Goal: Transaction & Acquisition: Obtain resource

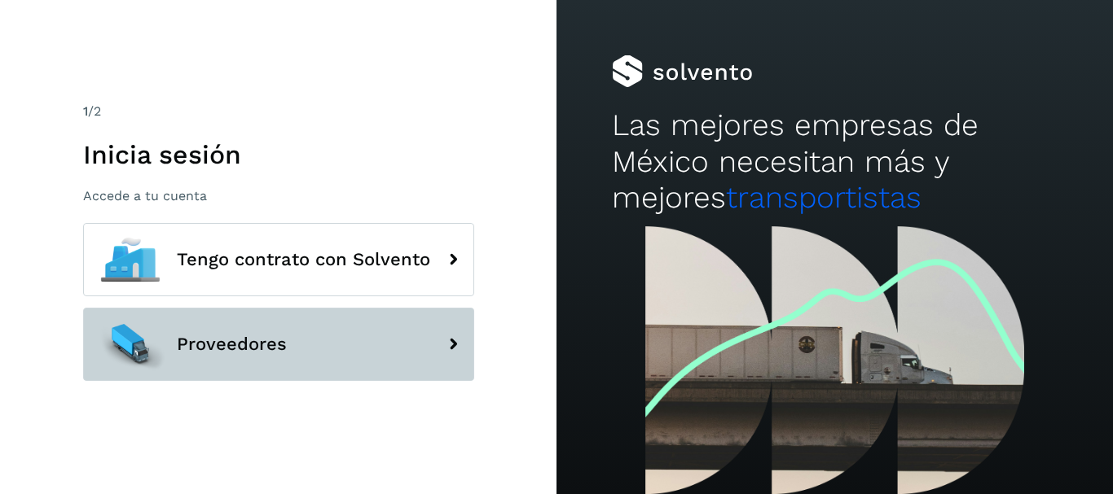
click at [269, 330] on button "Proveedores" at bounding box center [278, 344] width 391 height 73
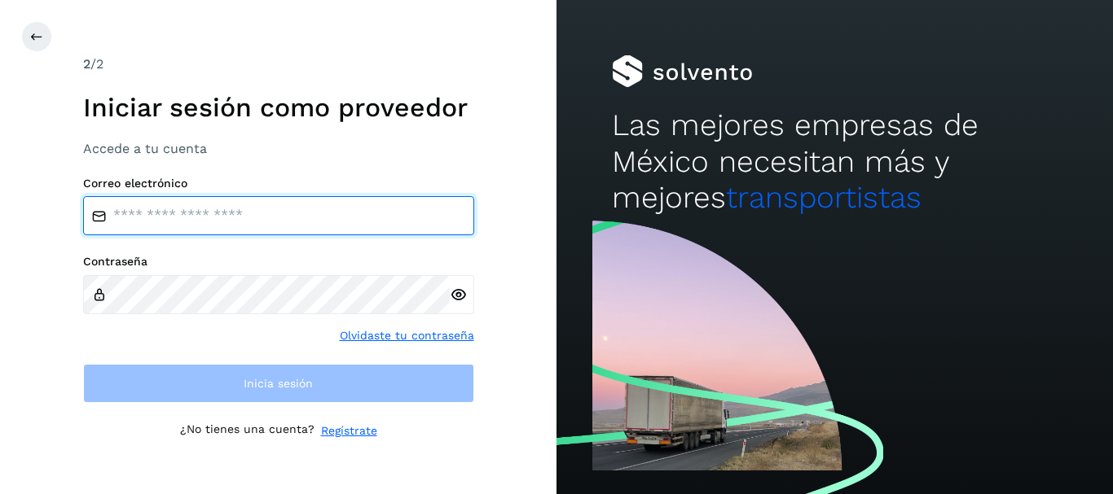
type input "**********"
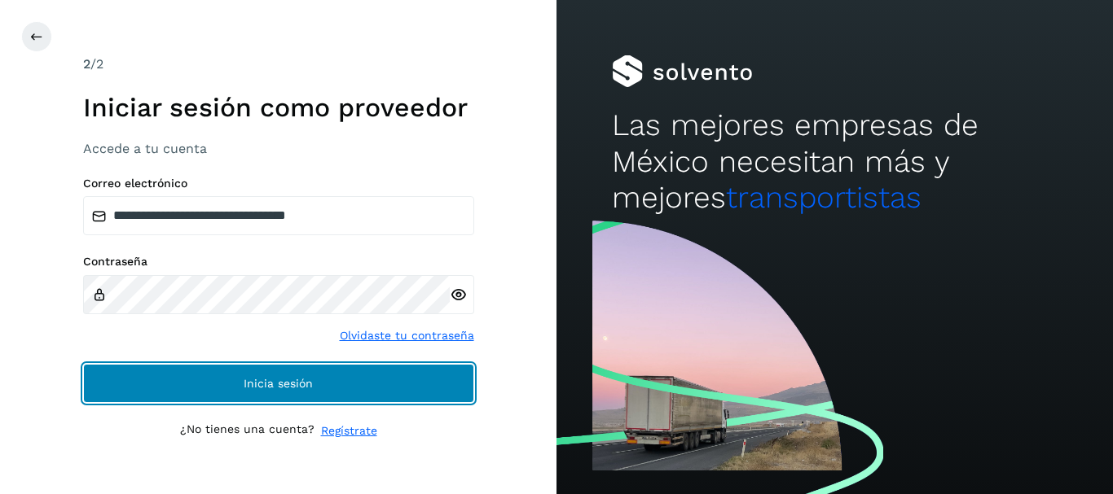
click at [327, 384] on button "Inicia sesión" at bounding box center [278, 383] width 391 height 39
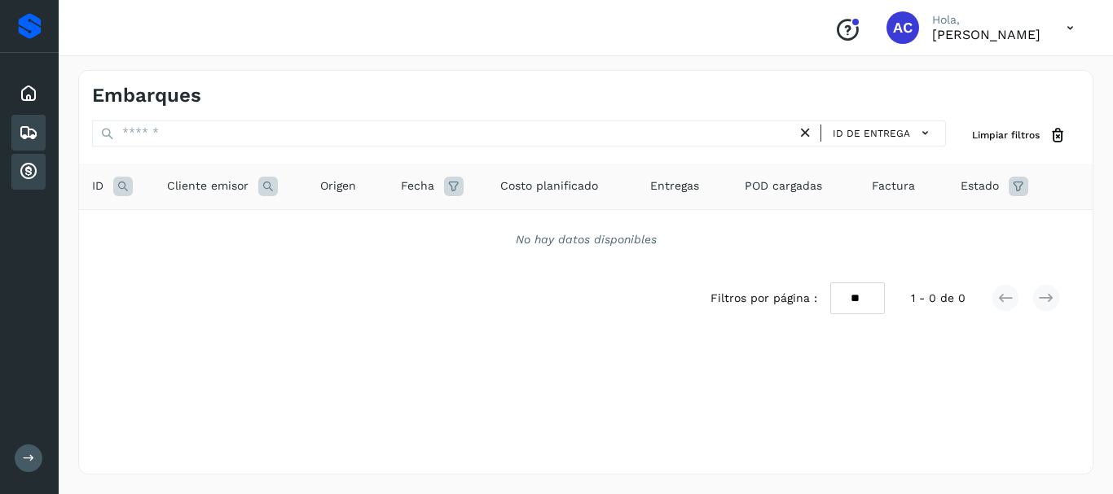
click at [27, 169] on icon at bounding box center [29, 172] width 20 height 20
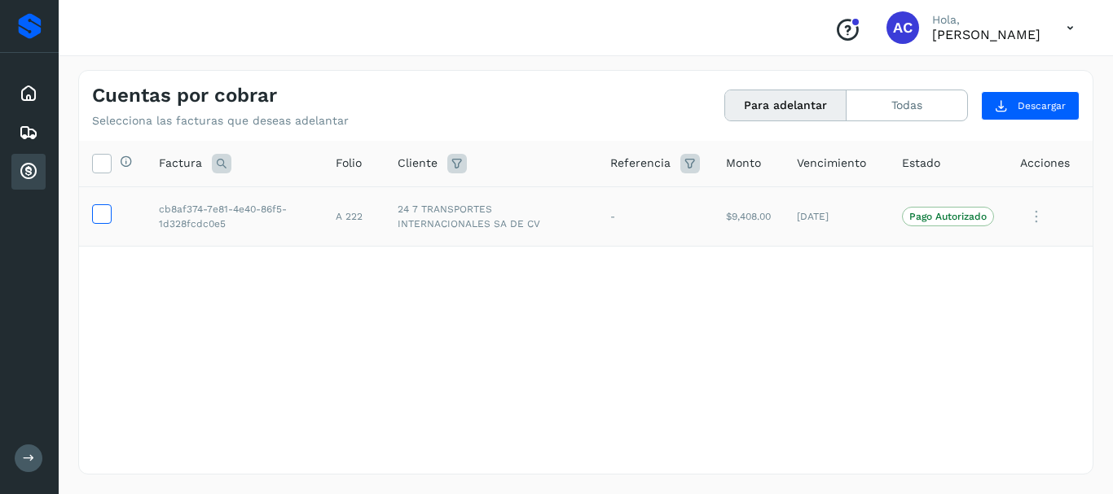
click at [95, 218] on icon at bounding box center [101, 212] width 17 height 17
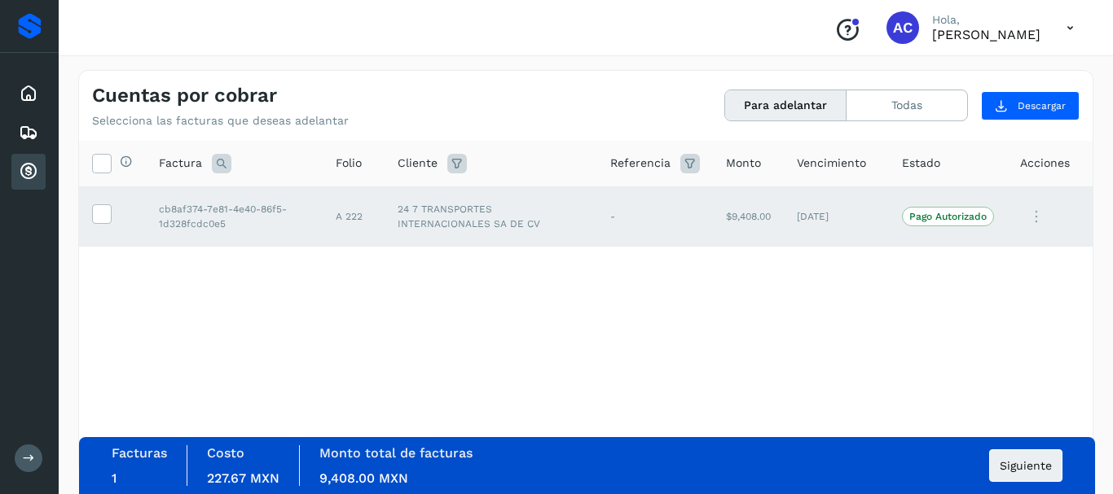
click at [967, 217] on p "Pago Autorizado" at bounding box center [947, 216] width 77 height 11
click at [1026, 464] on span "Siguiente" at bounding box center [1026, 465] width 52 height 11
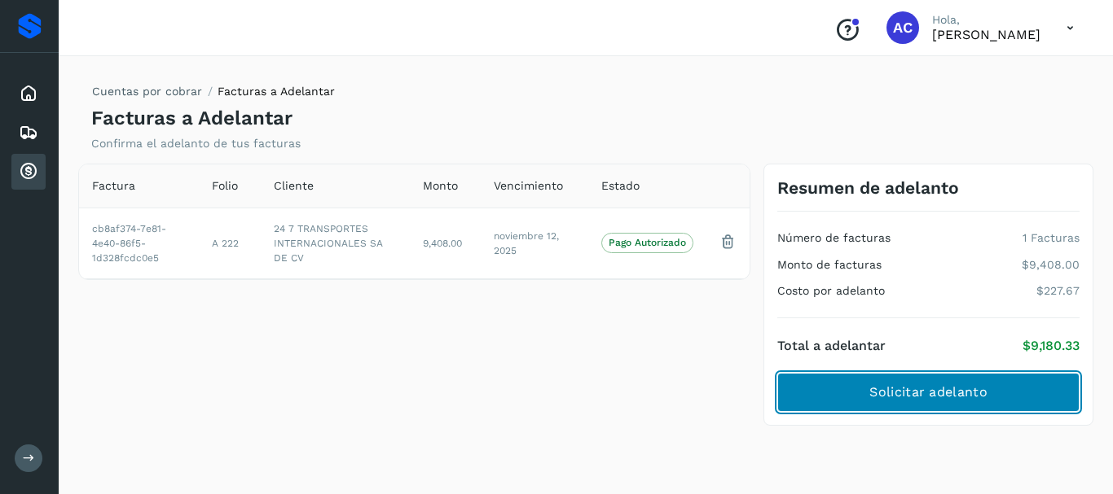
click at [1013, 393] on button "Solicitar adelanto" at bounding box center [928, 392] width 302 height 39
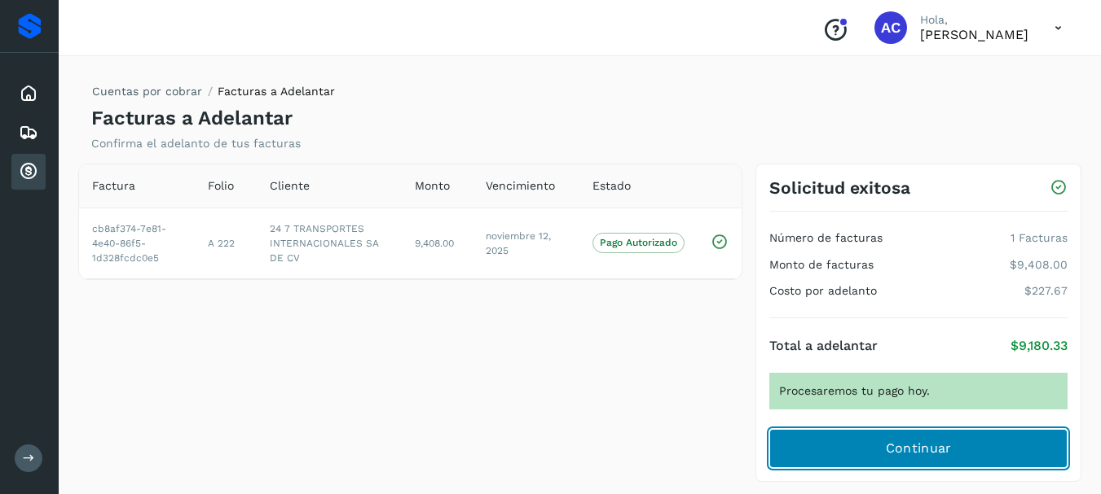
click at [915, 446] on span "Continuar" at bounding box center [919, 449] width 66 height 18
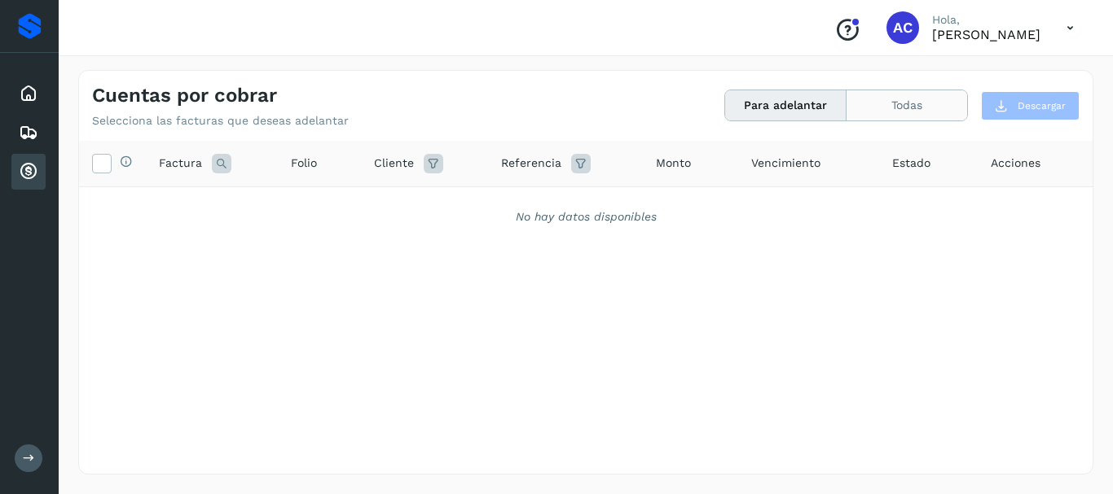
click at [890, 105] on button "Todas" at bounding box center [906, 105] width 121 height 30
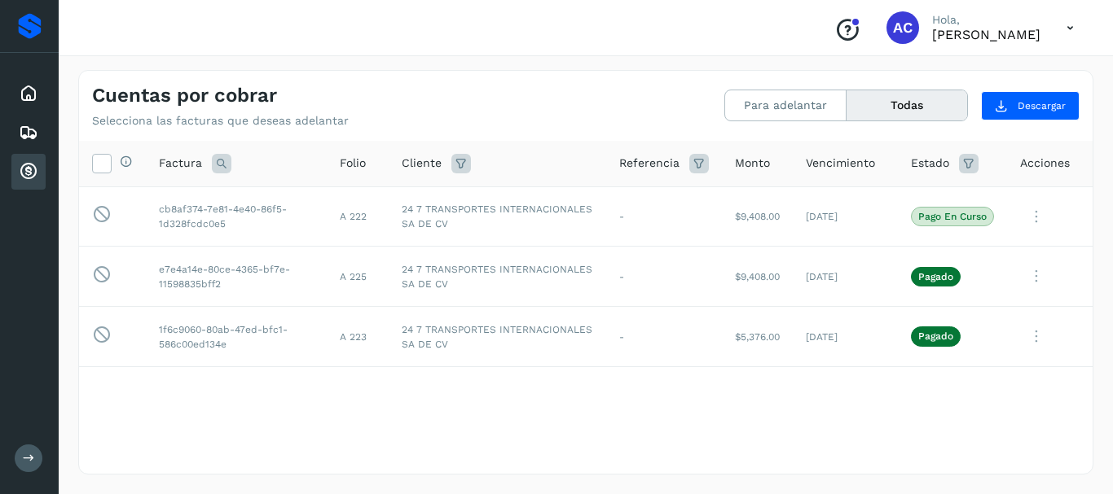
click at [1070, 23] on icon at bounding box center [1069, 27] width 33 height 33
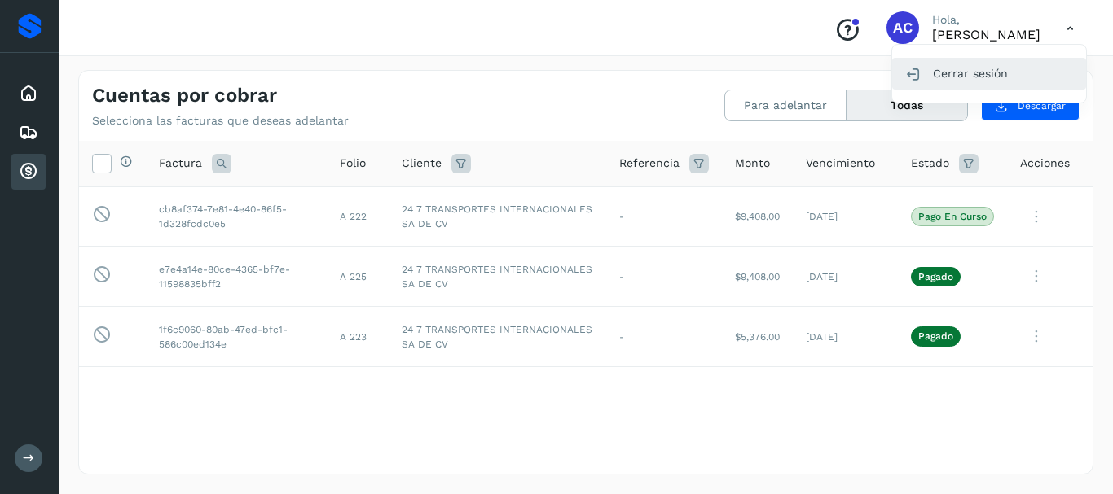
click at [969, 73] on div "Cerrar sesión" at bounding box center [989, 73] width 194 height 31
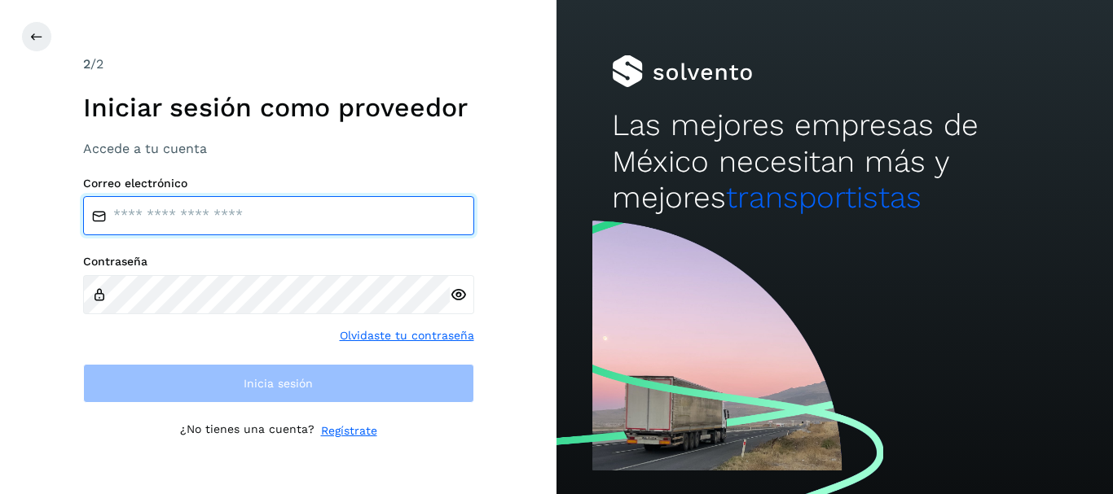
type input "**********"
